Goal: Transaction & Acquisition: Purchase product/service

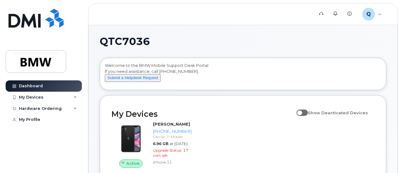
click at [194, 117] on h2 "My Devices" at bounding box center [202, 114] width 182 height 9
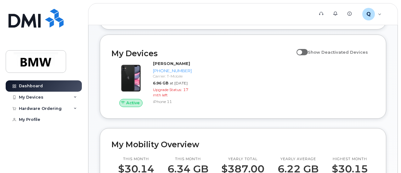
scroll to position [62, 0]
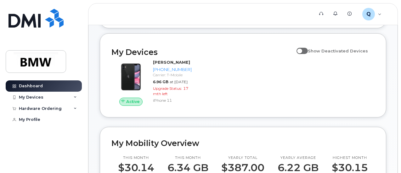
click at [273, 107] on div "Active Kalena Scott 864-325-4270 Carrier: T-Mobile 6.96 GB at Oct 01, 2025 Upgr…" at bounding box center [243, 83] width 271 height 54
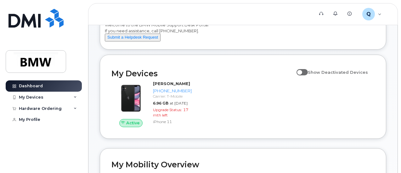
scroll to position [48, 0]
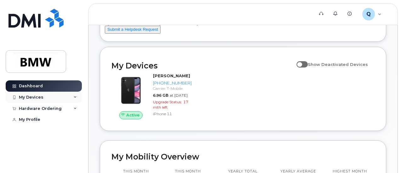
click at [38, 101] on div "My Devices" at bounding box center [44, 97] width 76 height 11
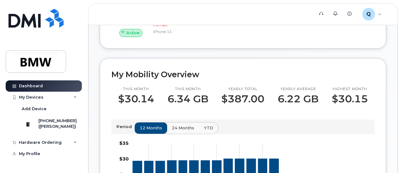
scroll to position [92, 0]
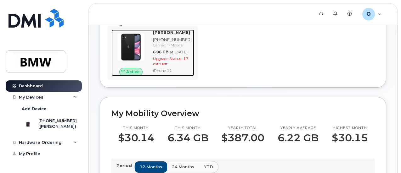
click at [168, 54] on span "6.96 GB" at bounding box center [160, 52] width 15 height 5
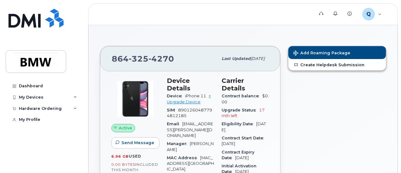
scroll to position [31, 0]
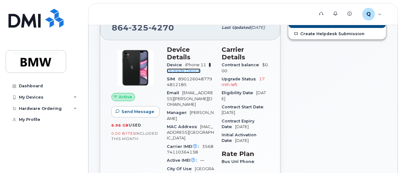
click at [194, 65] on link "+ Upgrade Device" at bounding box center [189, 68] width 44 height 10
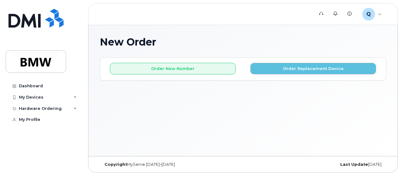
scroll to position [3, 0]
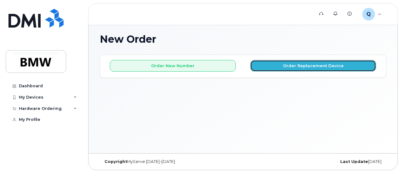
click at [293, 67] on button "Order Replacement Device" at bounding box center [313, 66] width 126 height 12
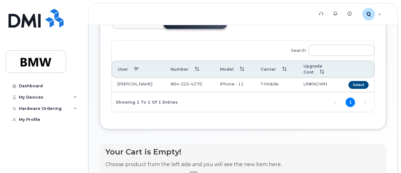
scroll to position [0, 0]
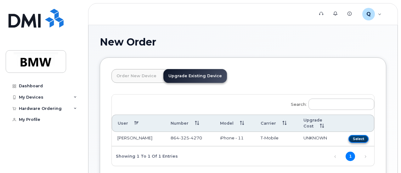
click at [348, 138] on button "Select" at bounding box center [358, 139] width 20 height 8
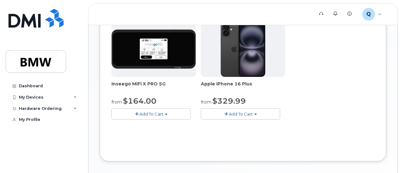
scroll to position [268, 0]
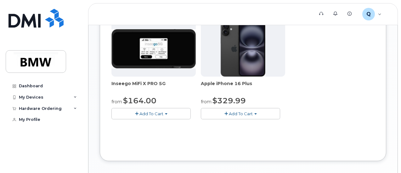
click at [221, 72] on img at bounding box center [243, 48] width 44 height 55
click at [221, 77] on img at bounding box center [243, 48] width 44 height 55
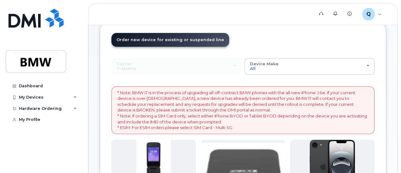
scroll to position [0, 0]
